Goal: Communication & Community: Answer question/provide support

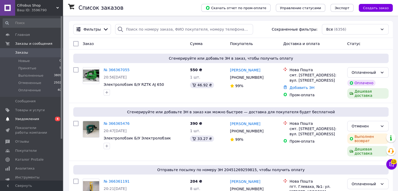
click at [34, 119] on span "Уведомления" at bounding box center [27, 119] width 24 height 5
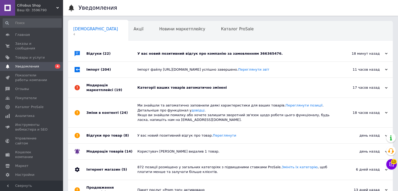
click at [384, 88] on div "17 часов назад" at bounding box center [361, 87] width 52 height 5
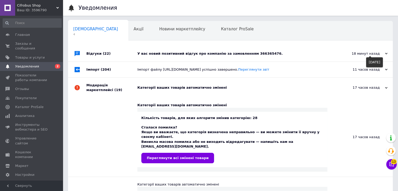
click at [386, 53] on div "18 минут назад" at bounding box center [361, 53] width 52 height 5
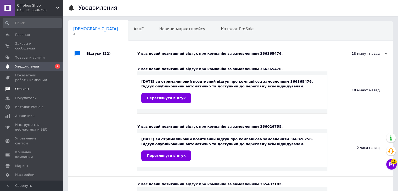
click at [30, 87] on span "Отзывы" at bounding box center [31, 89] width 33 height 5
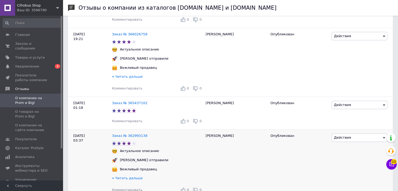
scroll to position [157, 0]
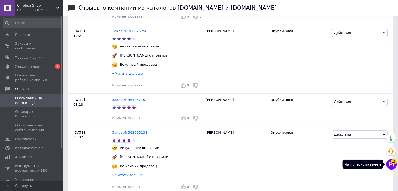
click at [388, 166] on button "Чат с покупателем 13" at bounding box center [391, 164] width 10 height 10
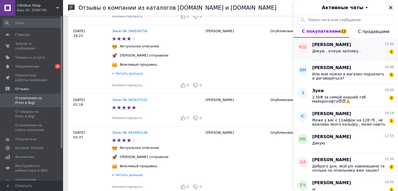
click at [342, 54] on div "Дякую , очікую залізяку ." at bounding box center [336, 52] width 48 height 7
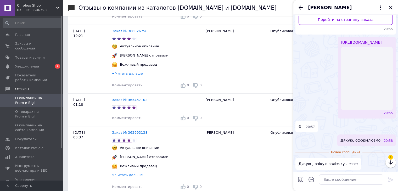
scroll to position [75, 0]
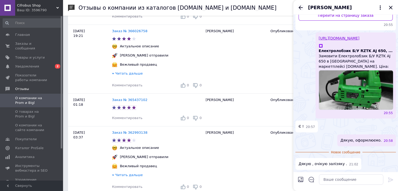
click at [300, 8] on icon "Назад" at bounding box center [301, 7] width 4 height 4
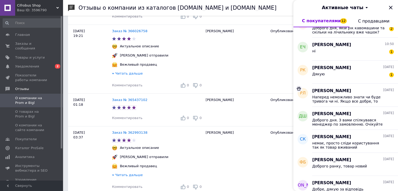
scroll to position [131, 0]
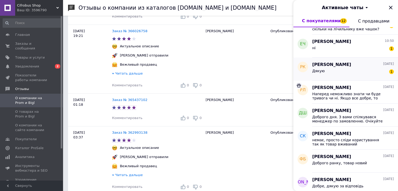
click at [337, 68] on div "Дякую 1" at bounding box center [353, 72] width 82 height 8
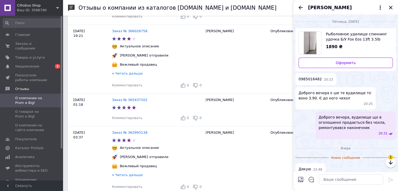
scroll to position [5, 0]
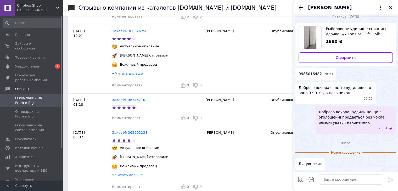
drag, startPoint x: 301, startPoint y: 7, endPoint x: 306, endPoint y: 12, distance: 6.7
click at [301, 7] on icon "Назад" at bounding box center [301, 7] width 4 height 4
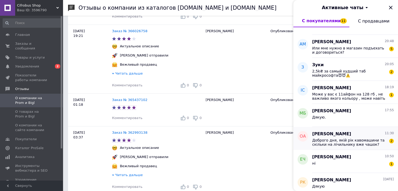
scroll to position [52, 0]
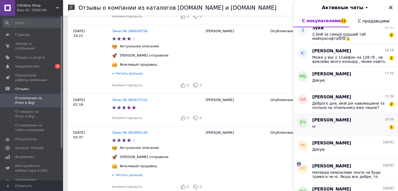
click at [351, 131] on div "ні 1" at bounding box center [353, 127] width 82 height 8
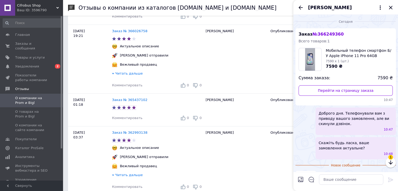
scroll to position [13, 0]
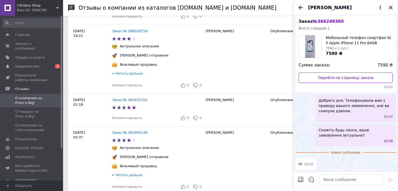
click at [301, 7] on icon "Назад" at bounding box center [301, 7] width 6 height 6
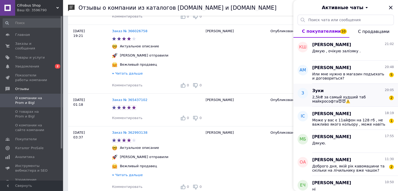
click at [340, 97] on span "2,5k₴ за самый худший таб майкрософта😈😈⚠️" at bounding box center [349, 99] width 74 height 8
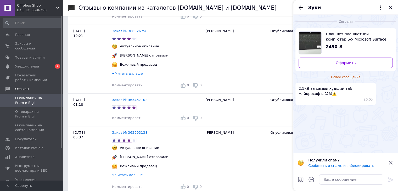
click at [299, 7] on icon "Назад" at bounding box center [301, 7] width 4 height 4
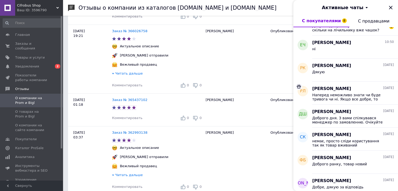
scroll to position [131, 0]
